Goal: Find specific page/section: Find specific page/section

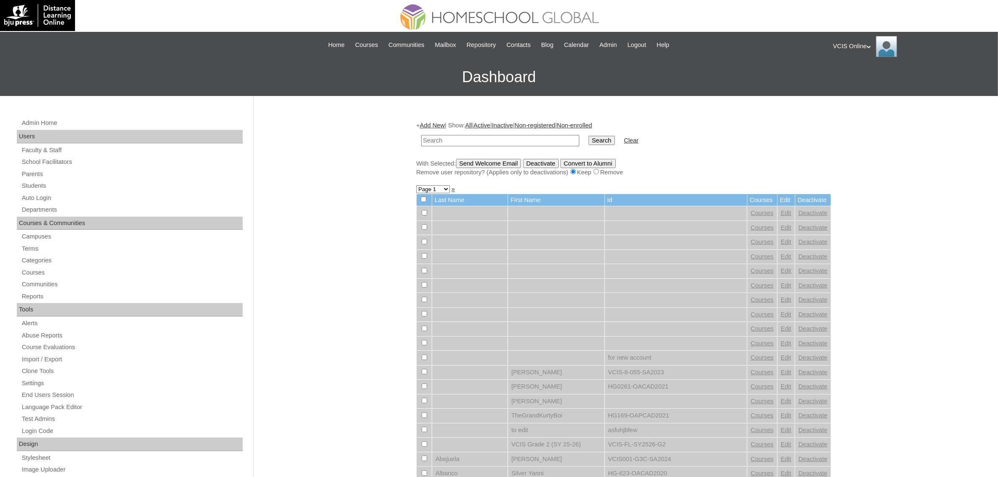
click at [867, 40] on div "VCIS Online My Profile My Settings Logout" at bounding box center [912, 46] width 157 height 21
click at [852, 80] on span "Logout" at bounding box center [848, 78] width 17 height 6
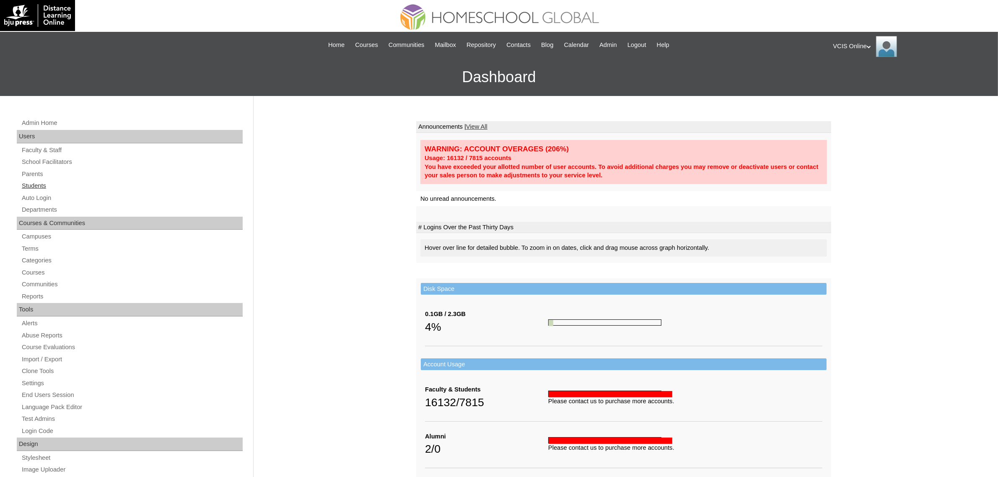
click at [26, 187] on link "Students" at bounding box center [132, 186] width 222 height 10
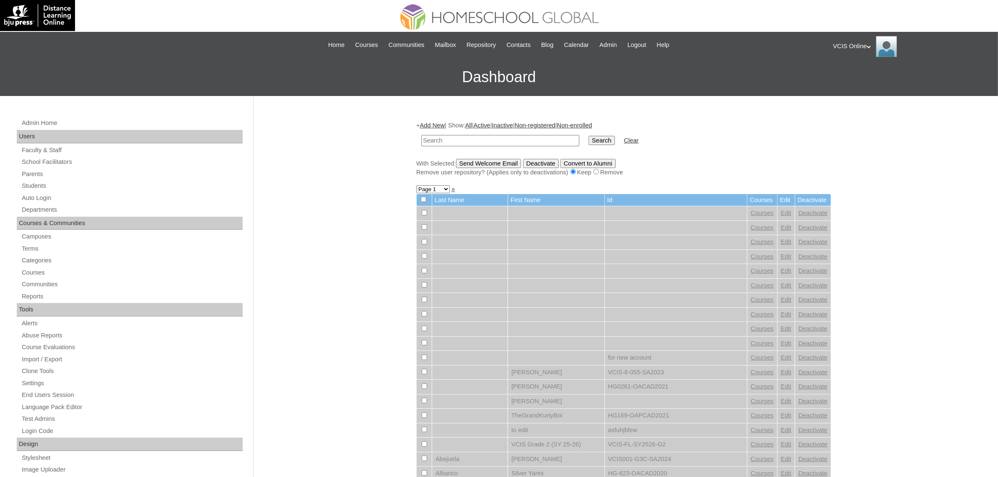
drag, startPoint x: 36, startPoint y: 180, endPoint x: 6, endPoint y: 180, distance: 29.4
click at [36, 181] on link "Students" at bounding box center [132, 186] width 222 height 10
drag, startPoint x: 462, startPoint y: 141, endPoint x: 458, endPoint y: 145, distance: 5.3
click at [462, 141] on input "text" at bounding box center [500, 140] width 158 height 11
type input "mishca dy"
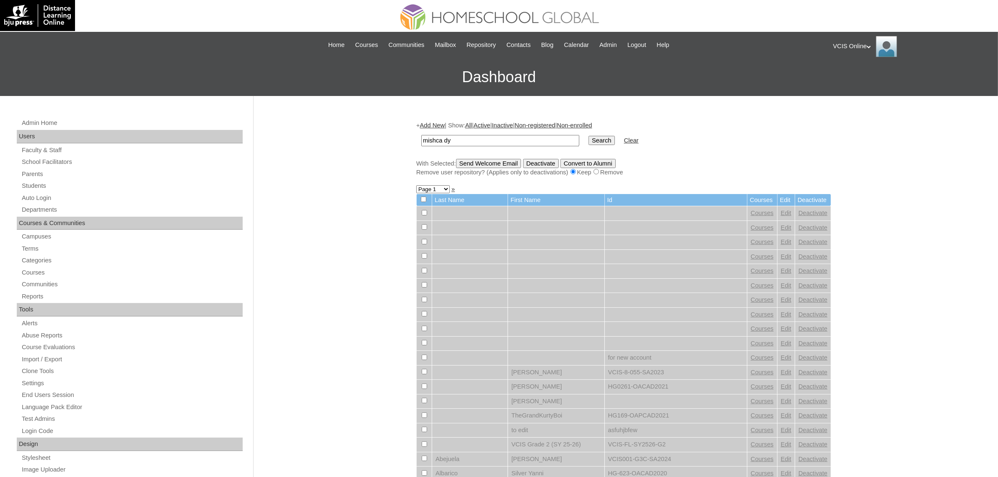
click at [589, 136] on input "Search" at bounding box center [602, 140] width 26 height 9
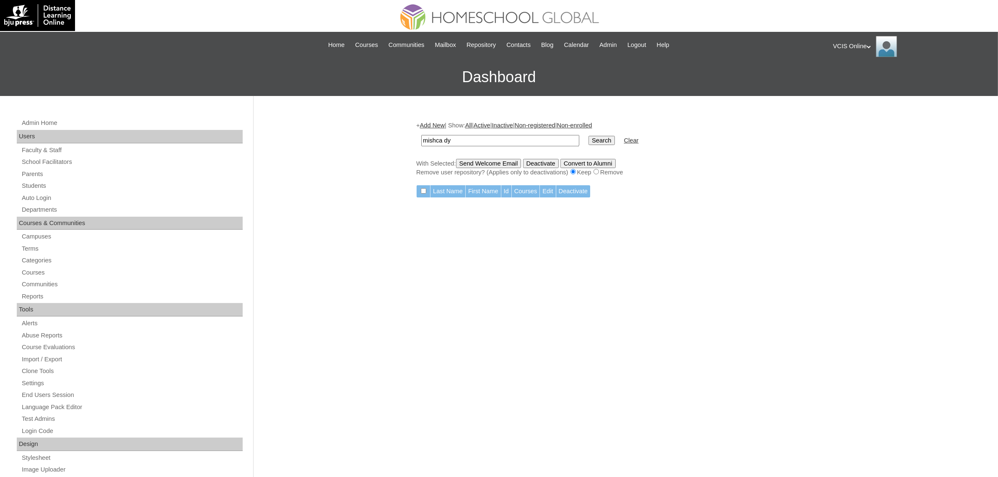
click at [463, 143] on input "mishca dy" at bounding box center [500, 140] width 158 height 11
type input "mis"
type input "Mishca"
click at [589, 136] on input "Search" at bounding box center [602, 140] width 26 height 9
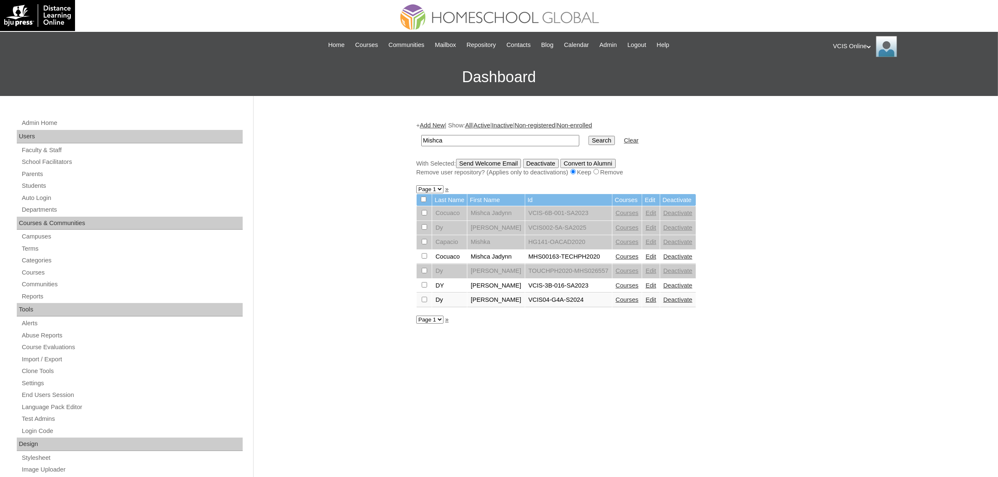
click at [646, 296] on link "Edit" at bounding box center [651, 299] width 10 height 7
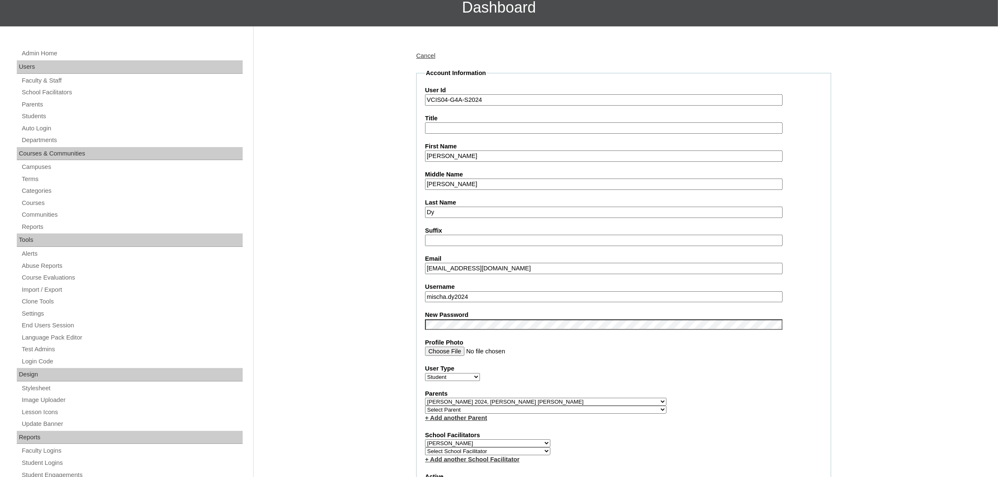
scroll to position [70, 0]
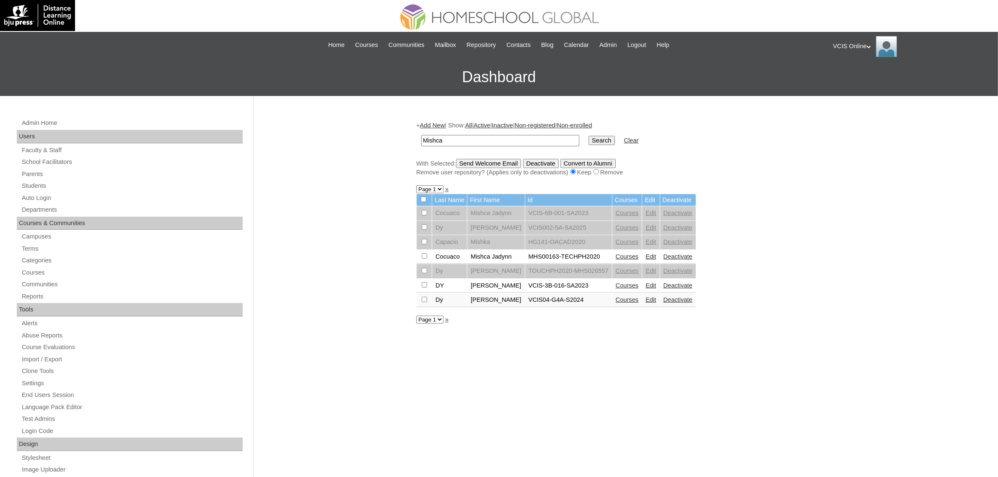
click at [870, 47] on icon at bounding box center [869, 46] width 4 height 3
click at [465, 141] on input "Mishca" at bounding box center [500, 140] width 158 height 11
paste input "VCIS008-3A-SA2025"
type input "VCIS008-3A-SA2025"
click at [589, 136] on input "Search" at bounding box center [602, 140] width 26 height 9
